Goal: Task Accomplishment & Management: Manage account settings

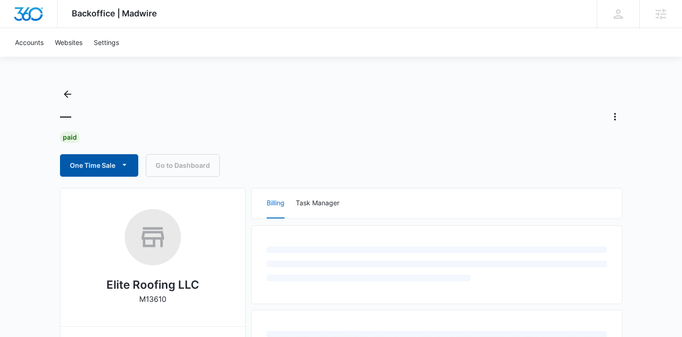
click at [117, 158] on button "One Time Sale" at bounding box center [99, 165] width 78 height 22
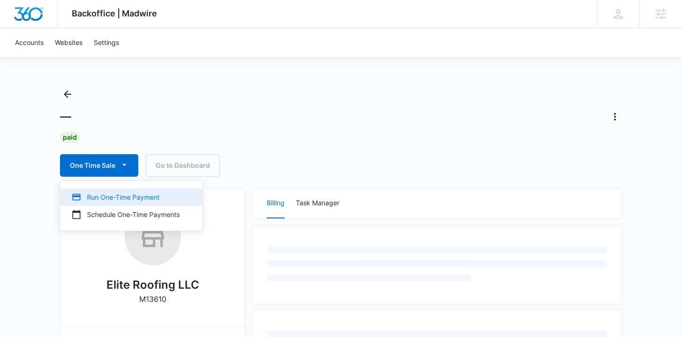
click at [120, 191] on button "Run One-Time Payment" at bounding box center [131, 196] width 142 height 17
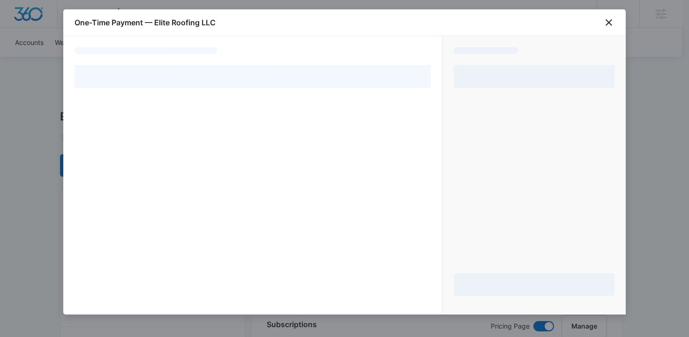
select select "pm_1PtaRXA4n8RTgNjUt8BxygLQ"
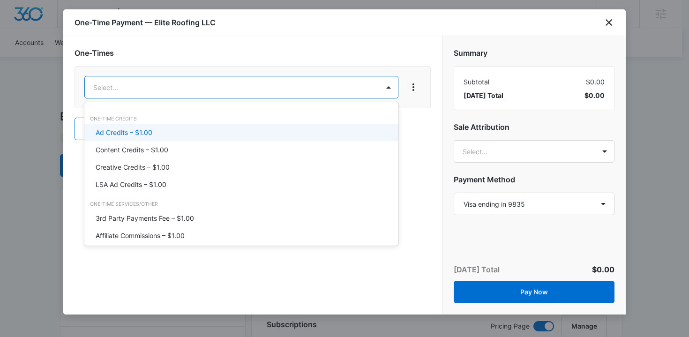
click at [255, 129] on div "Ad Credits – $1.00" at bounding box center [240, 132] width 289 height 10
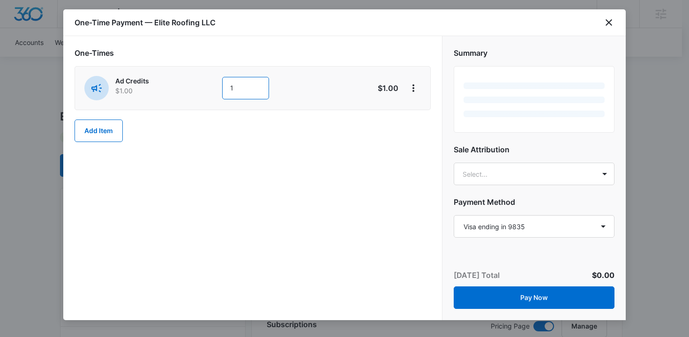
click at [206, 90] on div "Ad Credits $1.00 1" at bounding box center [219, 88] width 270 height 24
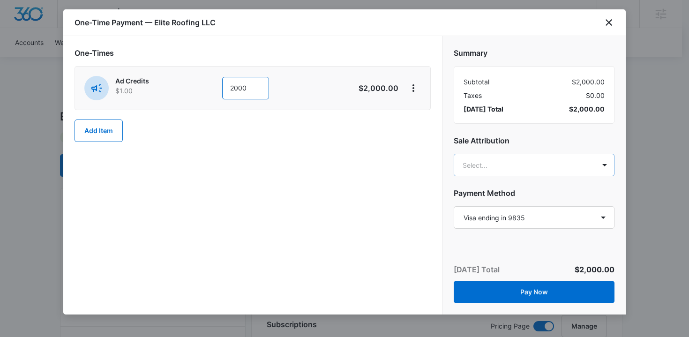
type input "2000"
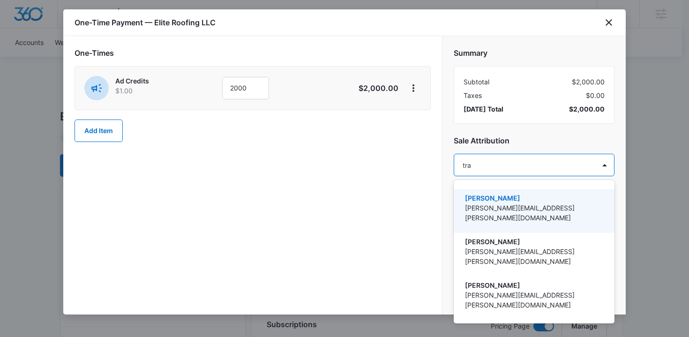
type input "trav"
click at [538, 201] on p "[PERSON_NAME]" at bounding box center [533, 198] width 136 height 10
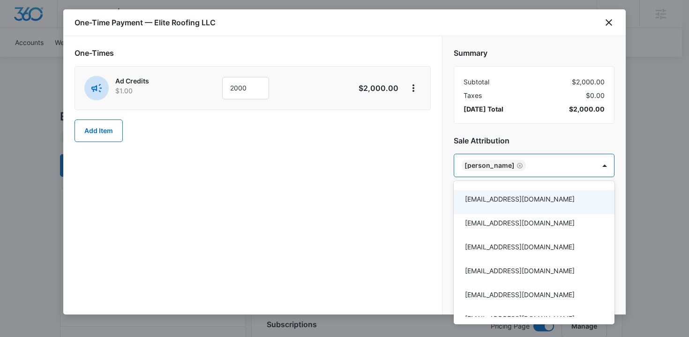
click at [352, 182] on div at bounding box center [344, 168] width 689 height 337
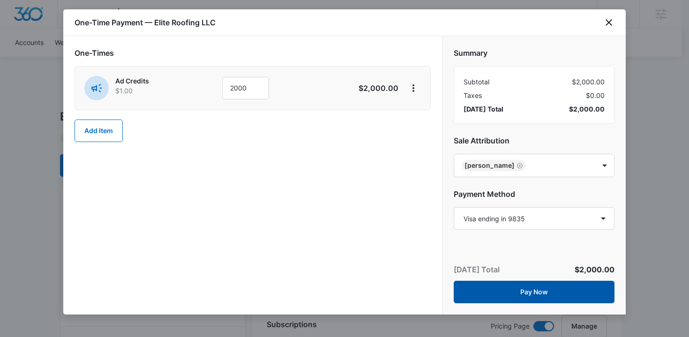
click at [508, 290] on button "Pay Now" at bounding box center [533, 292] width 161 height 22
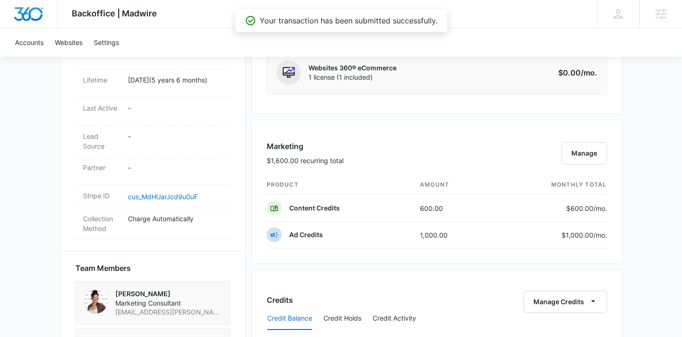
scroll to position [623, 0]
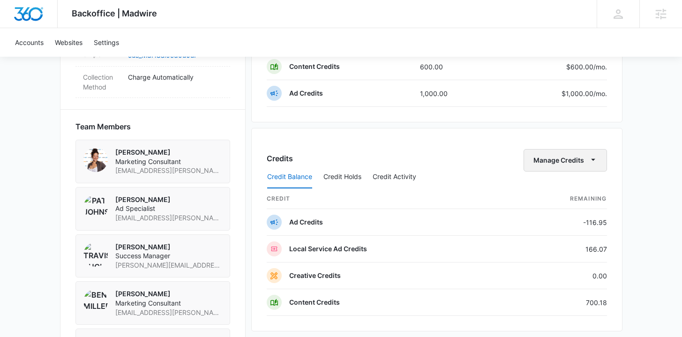
click at [564, 162] on button "Manage Credits" at bounding box center [564, 160] width 83 height 22
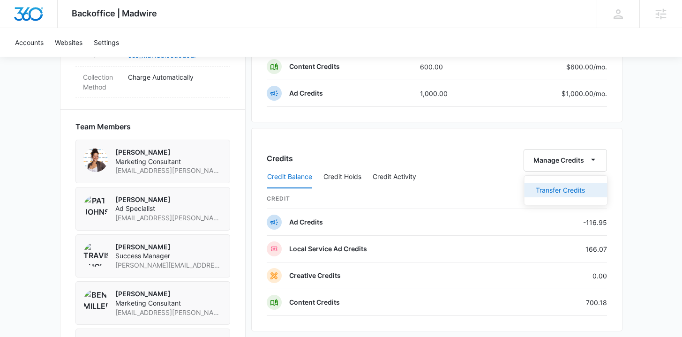
click at [554, 189] on div "Transfer Credits" at bounding box center [559, 190] width 49 height 7
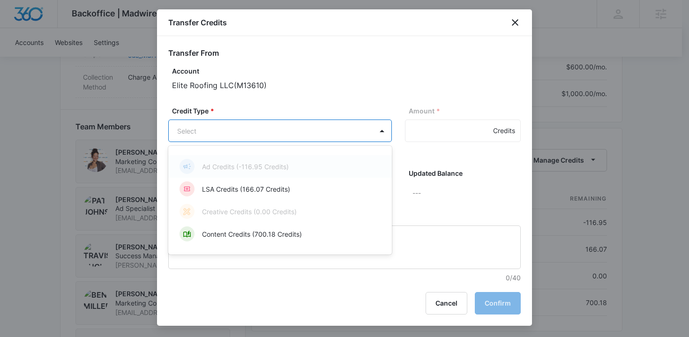
click at [232, 121] on body "Backoffice | Madwire Apps Settings [PERSON_NAME] Buchanan [EMAIL_ADDRESS][PERSO…" at bounding box center [344, 58] width 689 height 1363
click at [288, 106] on div at bounding box center [344, 168] width 689 height 337
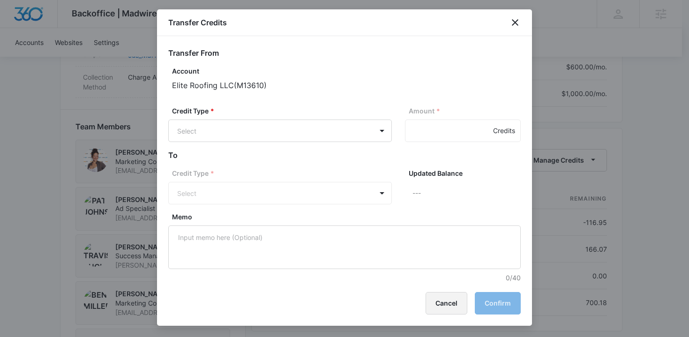
click at [441, 302] on button "Cancel" at bounding box center [446, 303] width 42 height 22
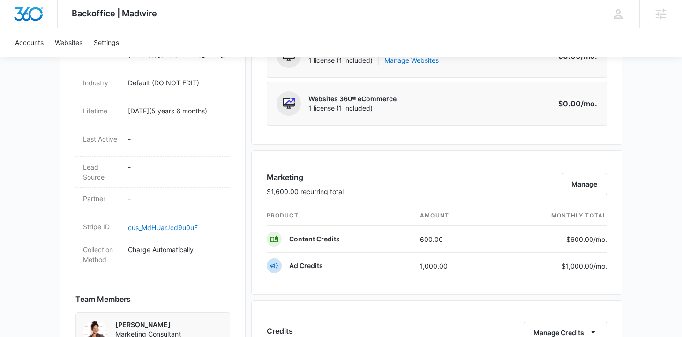
scroll to position [551, 0]
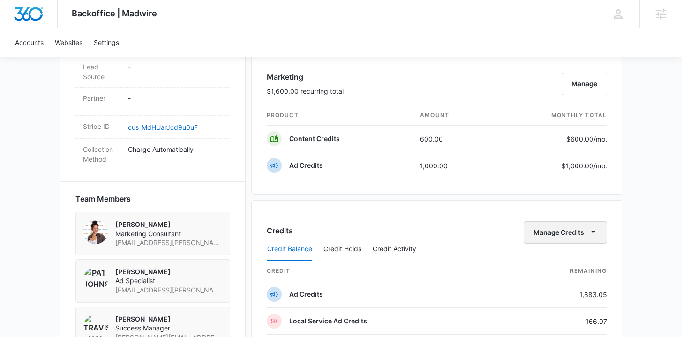
click at [564, 236] on button "Manage Credits" at bounding box center [564, 232] width 83 height 22
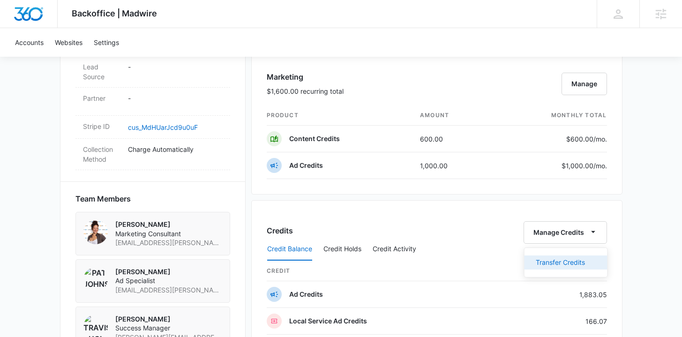
click at [556, 259] on div "Transfer Credits" at bounding box center [559, 262] width 49 height 7
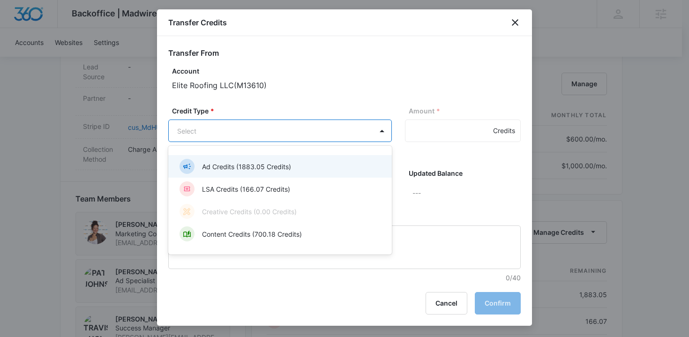
click at [297, 131] on body "Backoffice | Madwire Apps Settings [PERSON_NAME] Buchanan [EMAIL_ADDRESS][PERSO…" at bounding box center [344, 180] width 689 height 1462
click at [295, 167] on div "Ad Credits (1883.05 Credits)" at bounding box center [278, 166] width 199 height 15
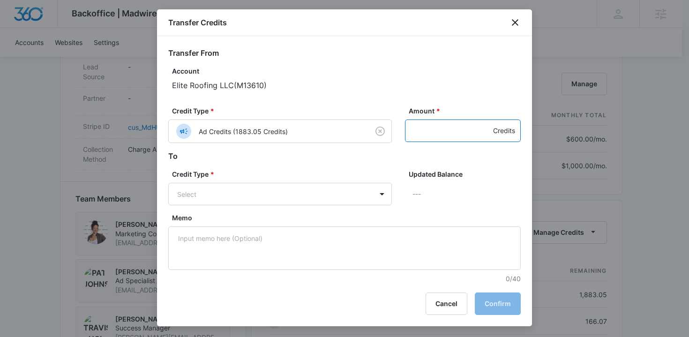
click at [435, 139] on input "Amount *" at bounding box center [463, 130] width 116 height 22
type input "700"
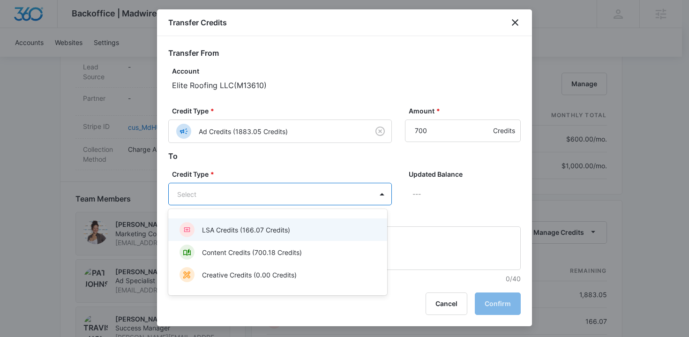
click at [278, 191] on body "Backoffice | Madwire Apps Settings [PERSON_NAME] Buchanan [EMAIL_ADDRESS][PERSO…" at bounding box center [344, 180] width 689 height 1462
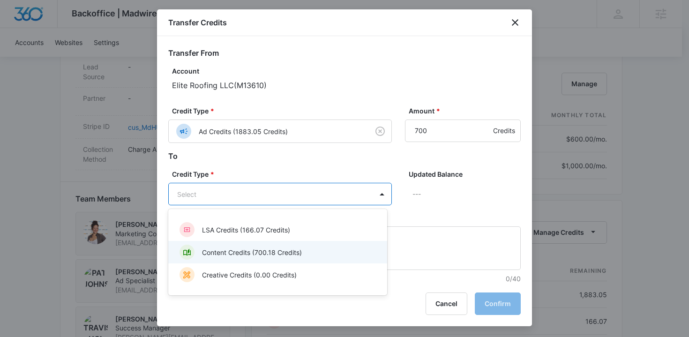
click at [264, 232] on p "LSA Credits (166.07 Credits)" at bounding box center [246, 230] width 88 height 10
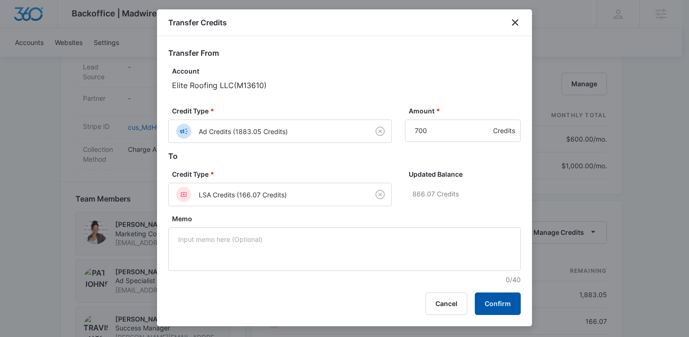
click at [499, 312] on button "Confirm" at bounding box center [498, 303] width 46 height 22
